Goal: Information Seeking & Learning: Understand process/instructions

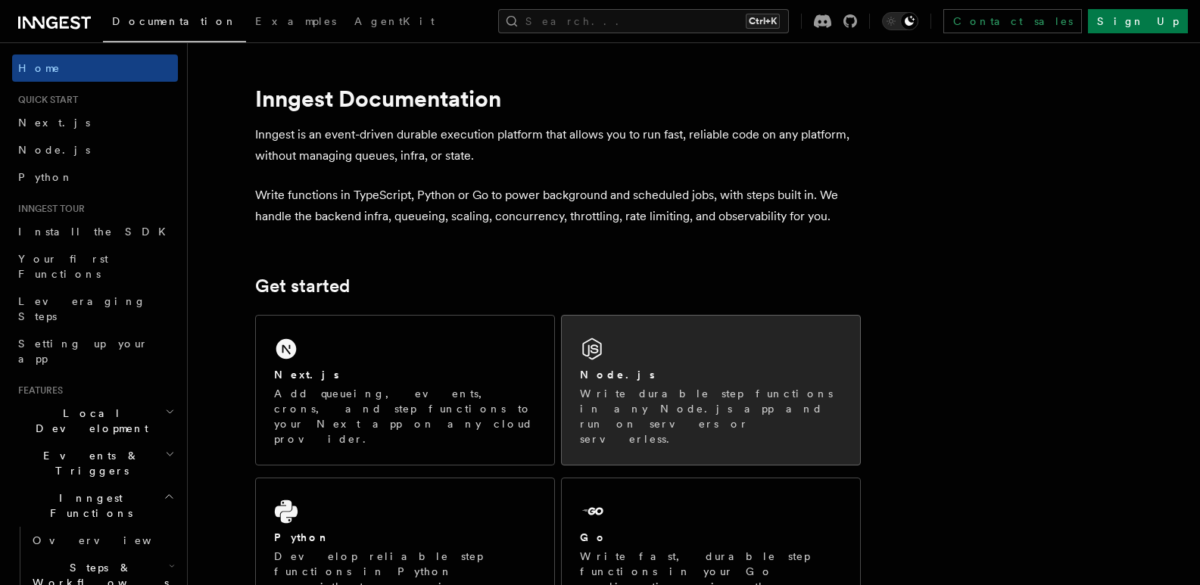
click at [660, 366] on div "Node.js Write durable step functions in any Node.js app and run on servers or s…" at bounding box center [711, 390] width 298 height 149
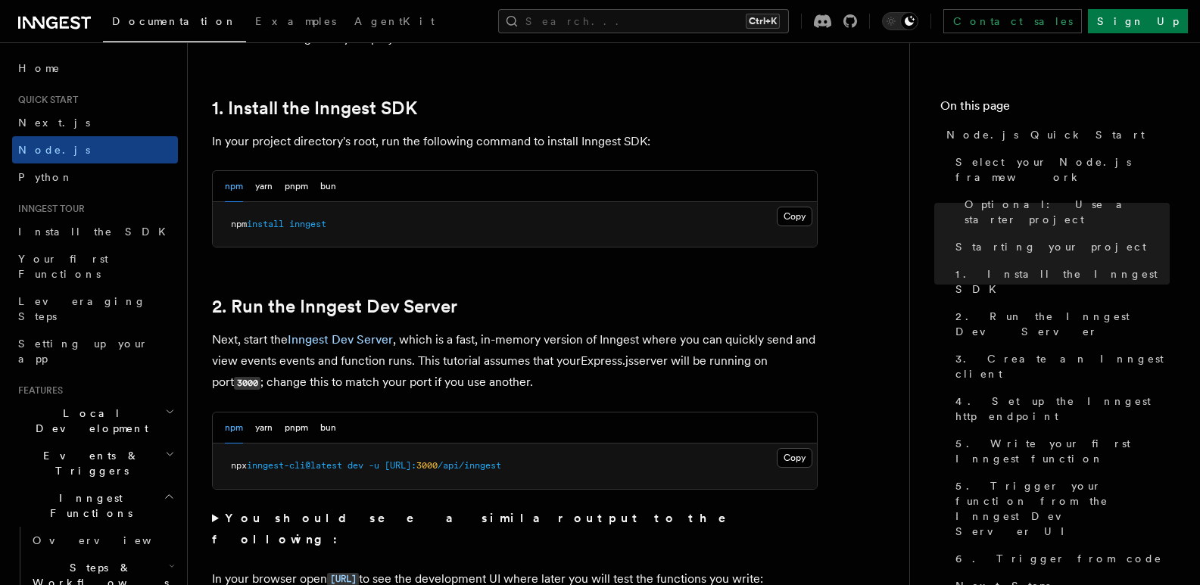
scroll to position [984, 0]
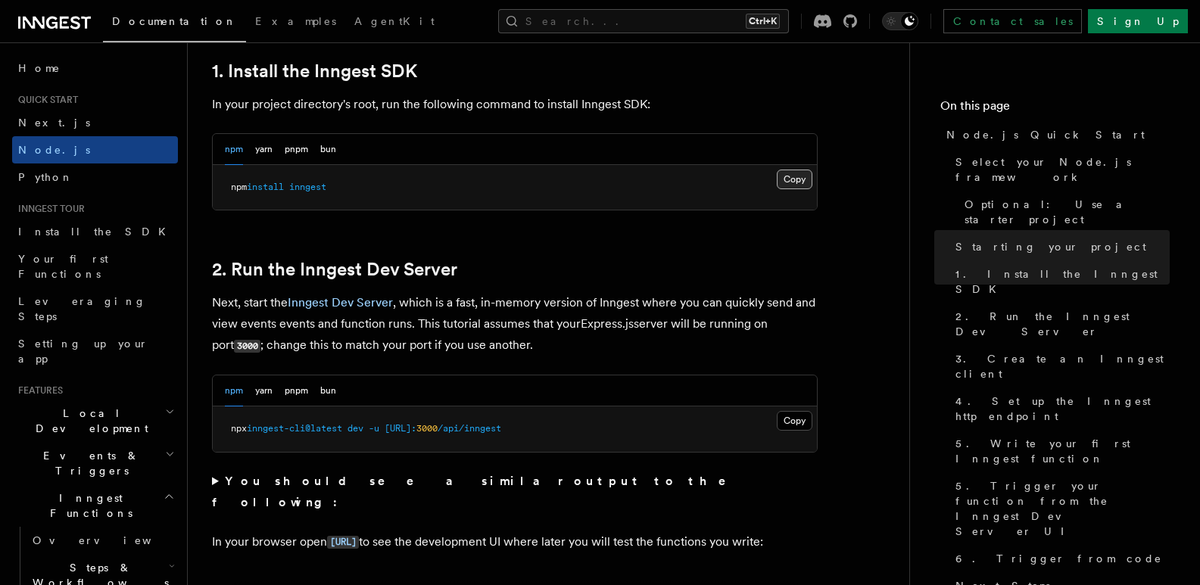
click at [787, 182] on button "Copy Copied" at bounding box center [795, 180] width 36 height 20
click at [787, 173] on button "Copy Copied" at bounding box center [795, 180] width 36 height 20
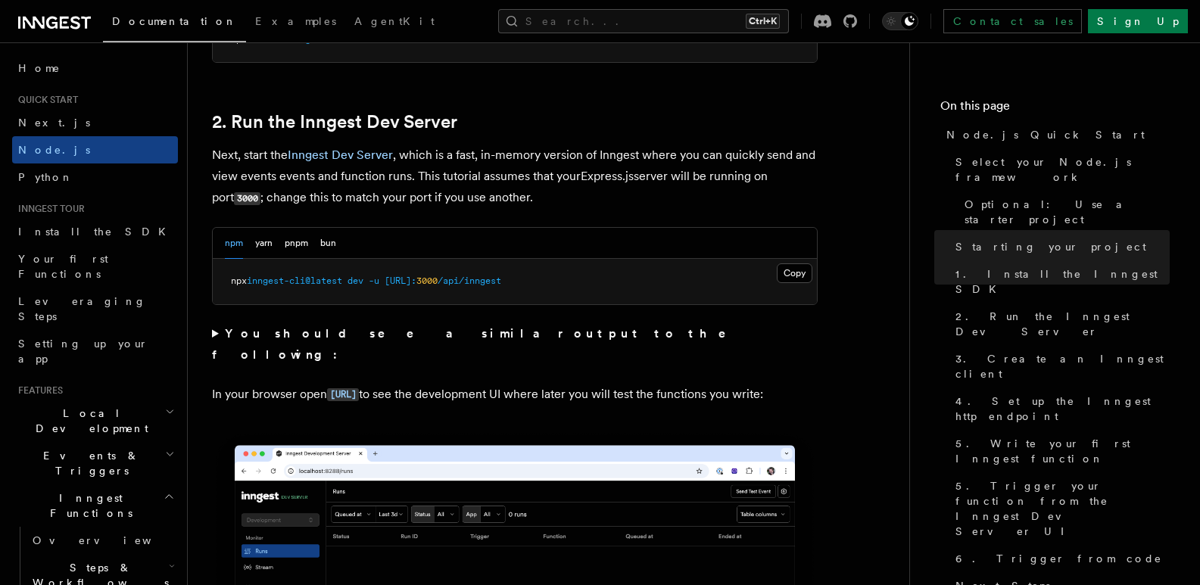
scroll to position [1135, 0]
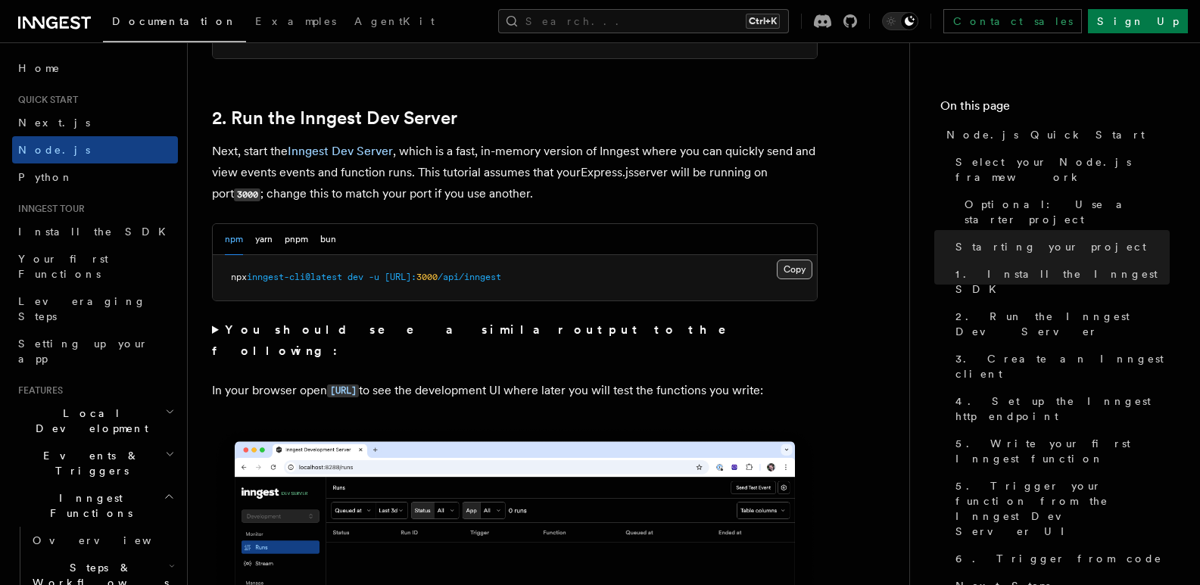
click at [795, 268] on button "Copy Copied" at bounding box center [795, 270] width 36 height 20
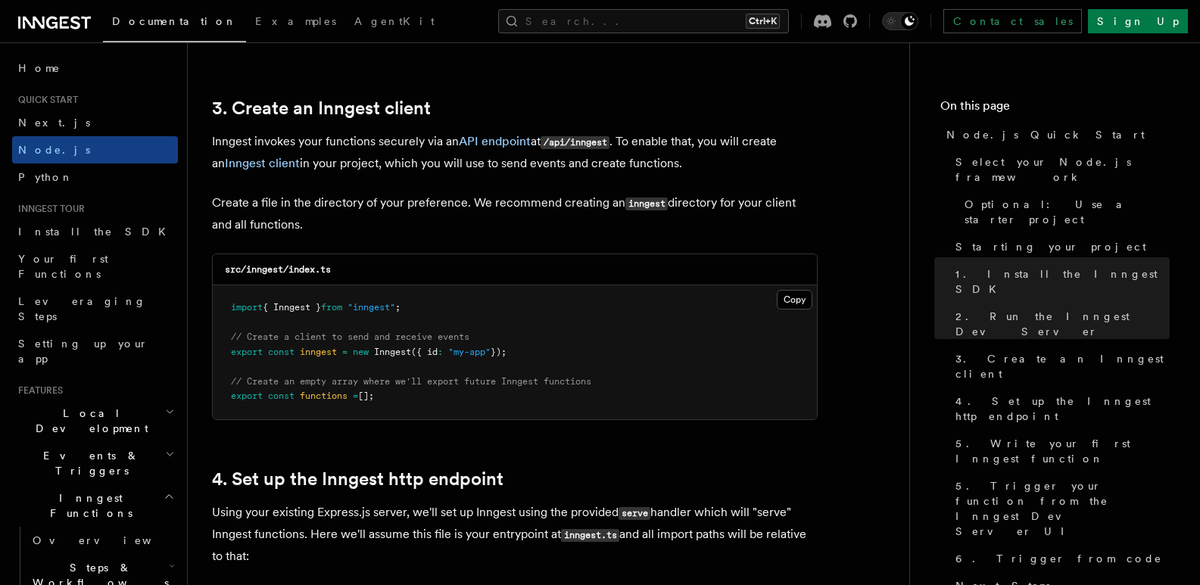
scroll to position [1968, 0]
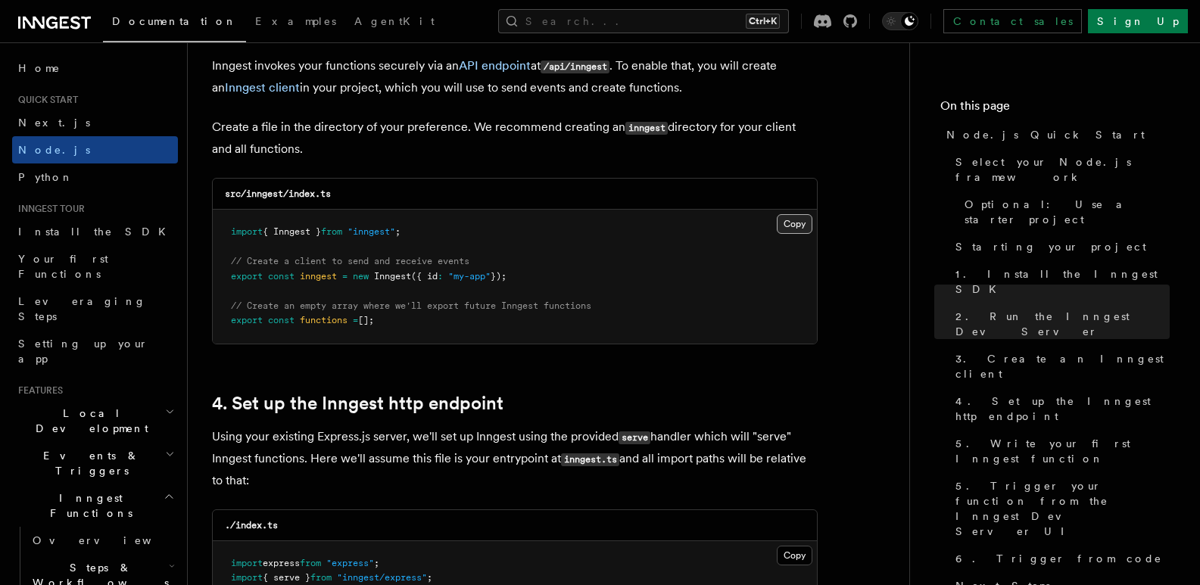
click at [795, 227] on button "Copy Copied" at bounding box center [795, 224] width 36 height 20
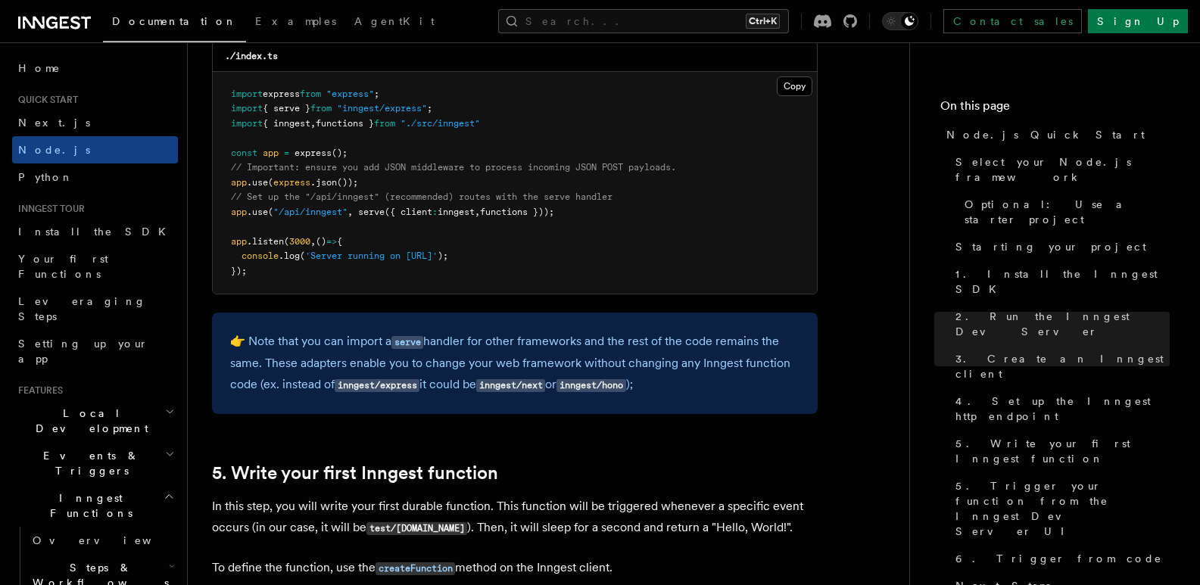
scroll to position [2346, 0]
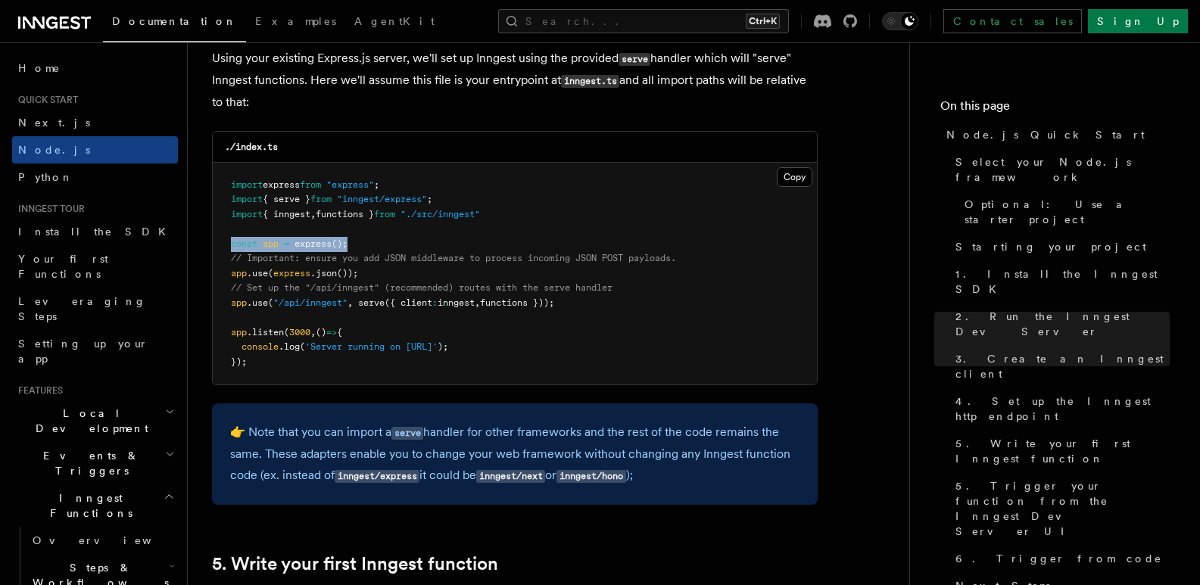
drag, startPoint x: 232, startPoint y: 244, endPoint x: 353, endPoint y: 240, distance: 121.2
click at [353, 240] on pre "import express from "express" ; import { serve } from "inngest/express" ; impor…" at bounding box center [515, 274] width 604 height 223
click at [438, 178] on pre "import express from "express" ; import { serve } from "inngest/express" ; impor…" at bounding box center [515, 274] width 604 height 223
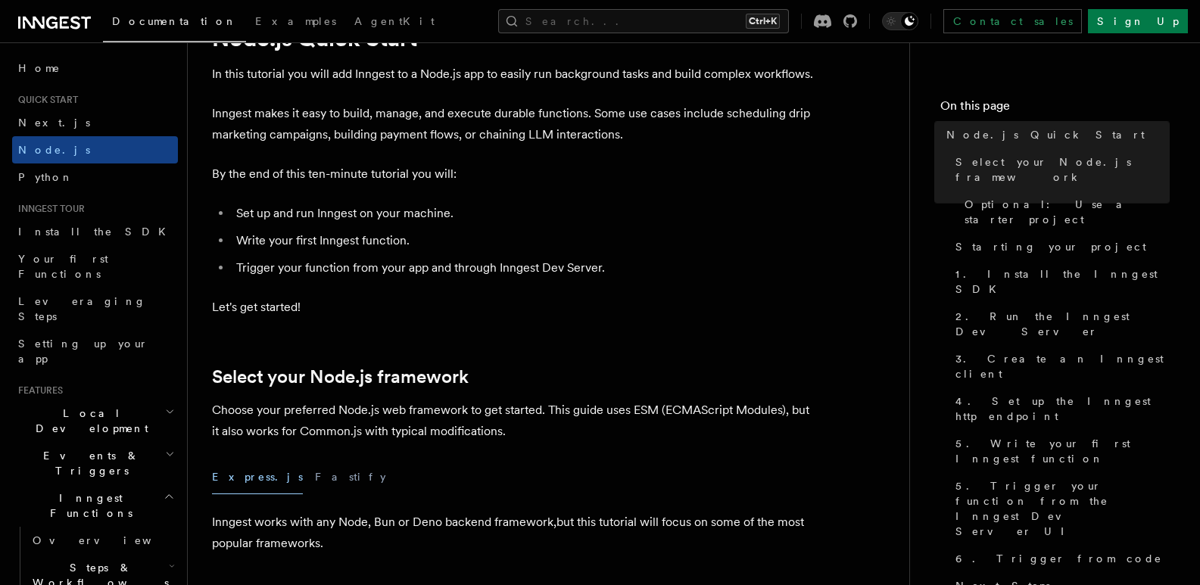
scroll to position [0, 0]
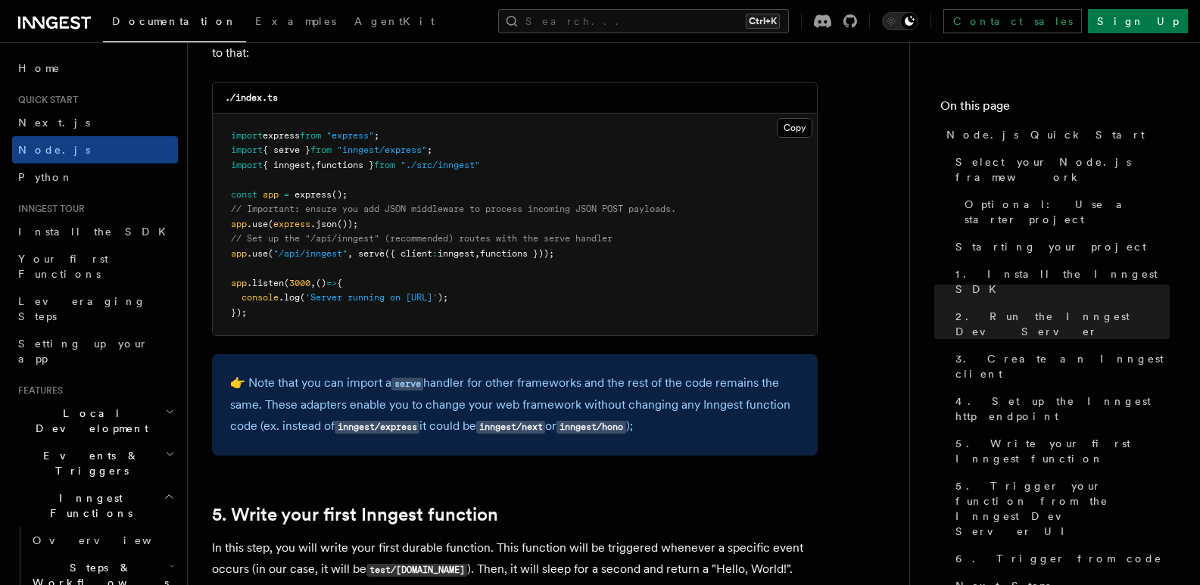
scroll to position [2422, 0]
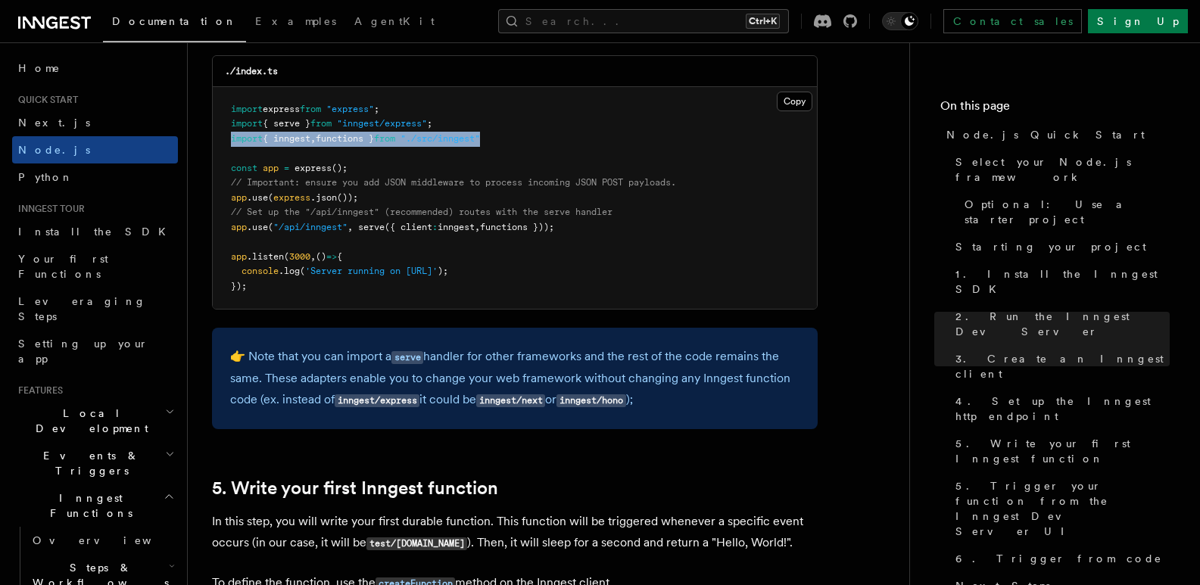
drag, startPoint x: 393, startPoint y: 135, endPoint x: 205, endPoint y: 136, distance: 187.7
copy span "import { inngest , functions } from "./src/inngest""
click at [429, 235] on pre "import express from "express" ; import { serve } from "inngest/express" ; impor…" at bounding box center [515, 198] width 604 height 223
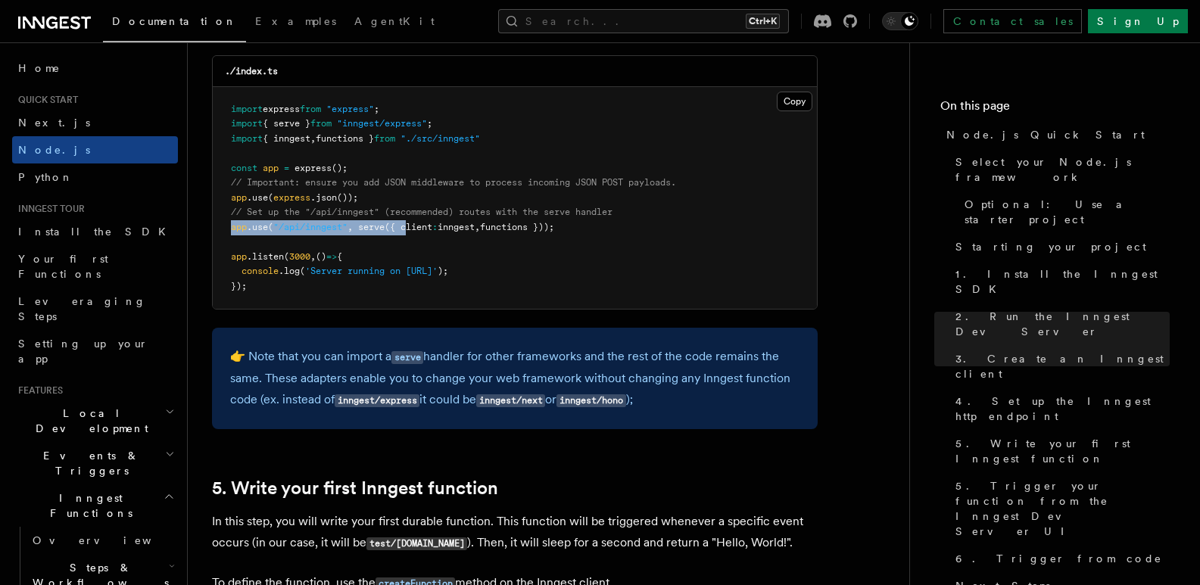
drag, startPoint x: 224, startPoint y: 228, endPoint x: 435, endPoint y: 231, distance: 211.2
click at [413, 232] on pre "import express from "express" ; import { serve } from "inngest/express" ; impor…" at bounding box center [515, 198] width 604 height 223
drag, startPoint x: 597, startPoint y: 231, endPoint x: 226, endPoint y: 198, distance: 372.3
click at [226, 198] on pre "import express from "express" ; import { serve } from "inngest/express" ; impor…" at bounding box center [515, 198] width 604 height 223
copy code "app .use ( express .json ()); // Set up the "/api/inngest" (recommended) routes…"
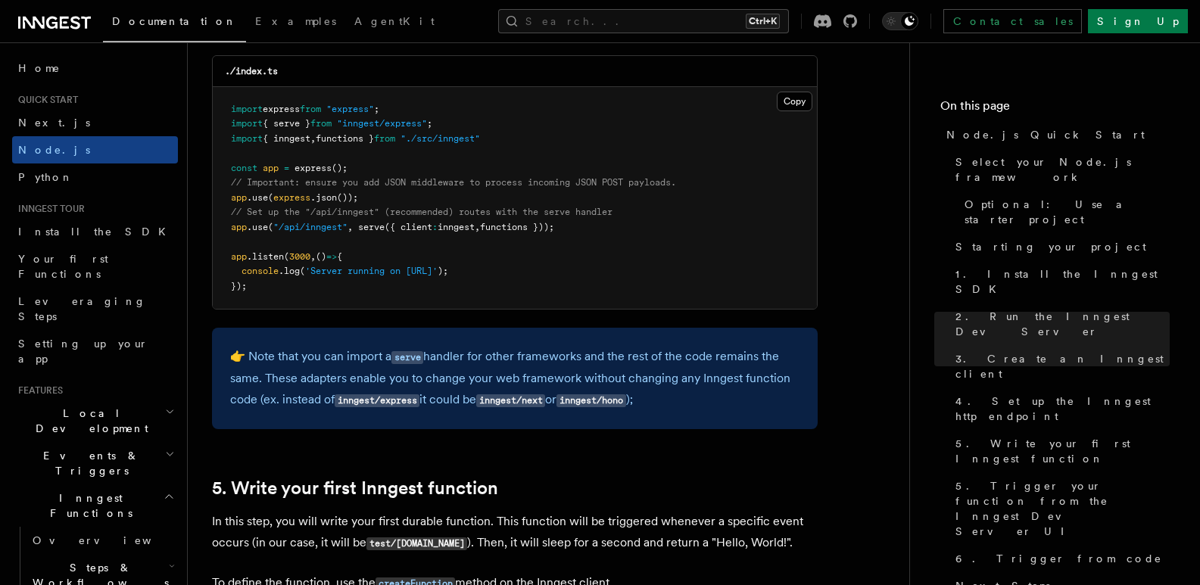
click at [562, 299] on pre "import express from "express" ; import { serve } from "inngest/express" ; impor…" at bounding box center [515, 198] width 604 height 223
drag, startPoint x: 394, startPoint y: 127, endPoint x: 325, endPoint y: 127, distance: 69.6
click at [325, 127] on pre "import express from "express" ; import { serve } from "inngest/express" ; impor…" at bounding box center [515, 198] width 604 height 223
click at [480, 136] on span ""./src/inngest"" at bounding box center [439, 138] width 79 height 11
drag, startPoint x: 456, startPoint y: 121, endPoint x: 216, endPoint y: 119, distance: 239.2
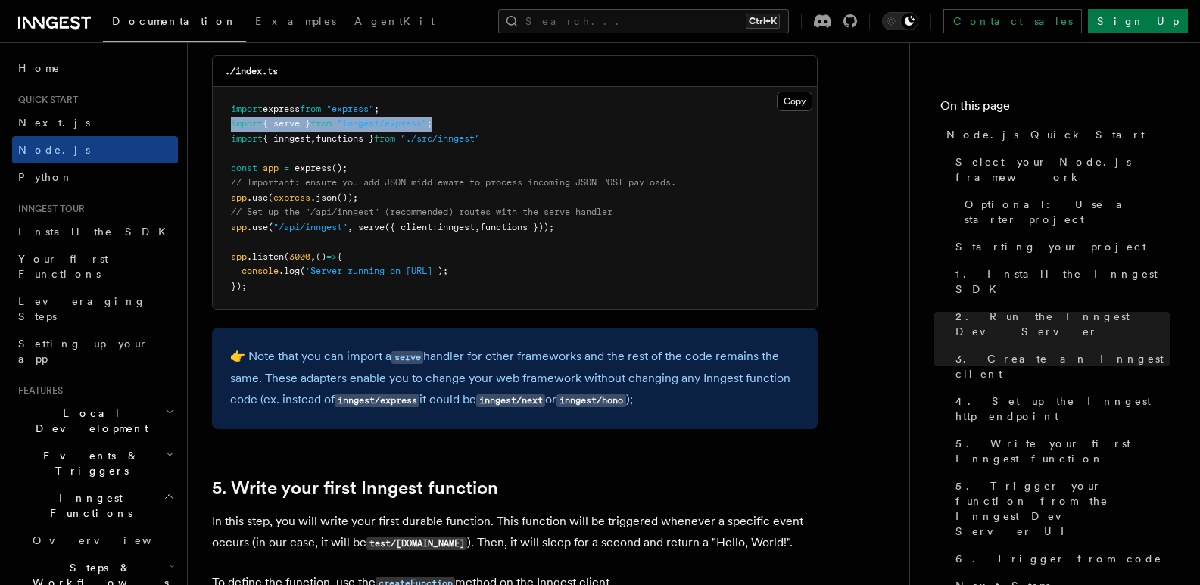
click at [216, 119] on pre "import express from "express" ; import { serve } from "inngest/express" ; impor…" at bounding box center [515, 198] width 604 height 223
copy span "import { serve } from "inngest/express" ;"
click at [352, 183] on span "// Important: ensure you add JSON middleware to process incoming JSON POST payl…" at bounding box center [453, 182] width 445 height 11
